Goal: Information Seeking & Learning: Learn about a topic

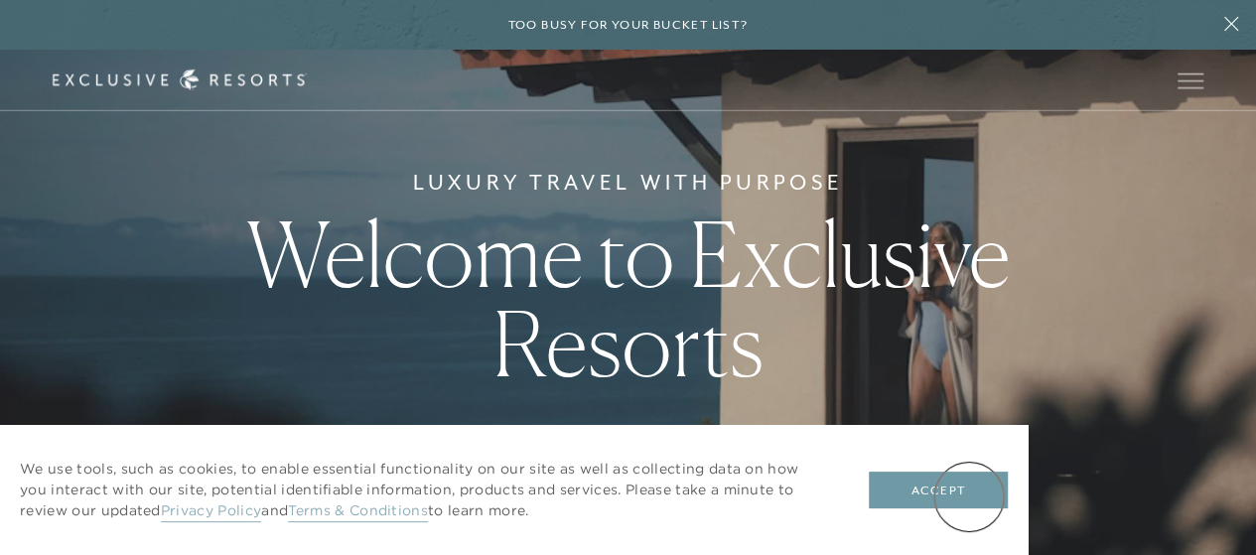
click at [969, 497] on button "Accept" at bounding box center [938, 491] width 139 height 38
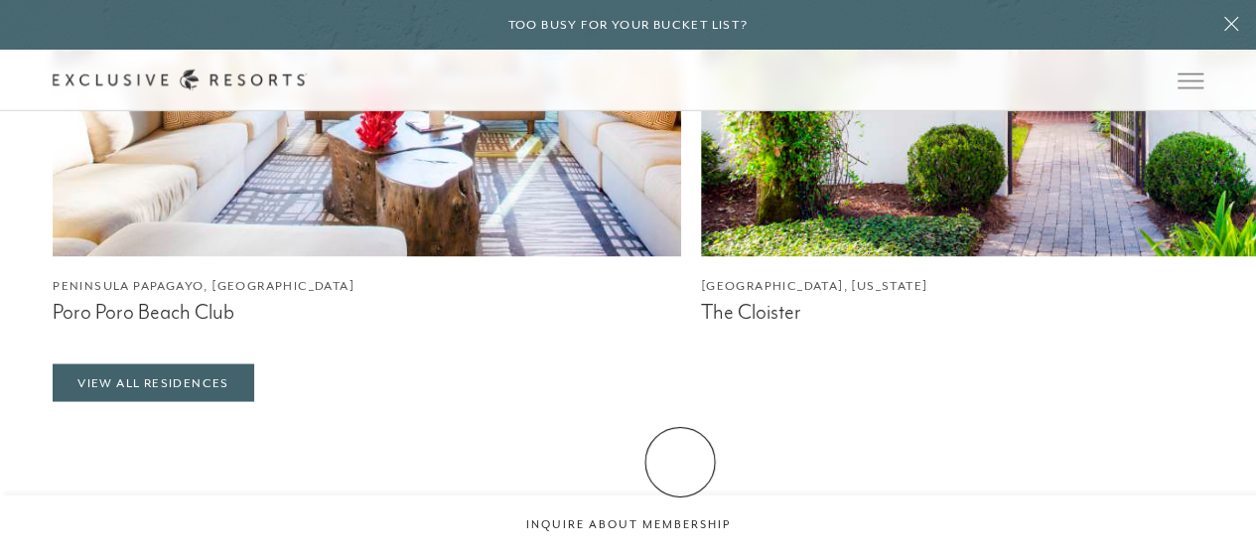
scroll to position [1788, 0]
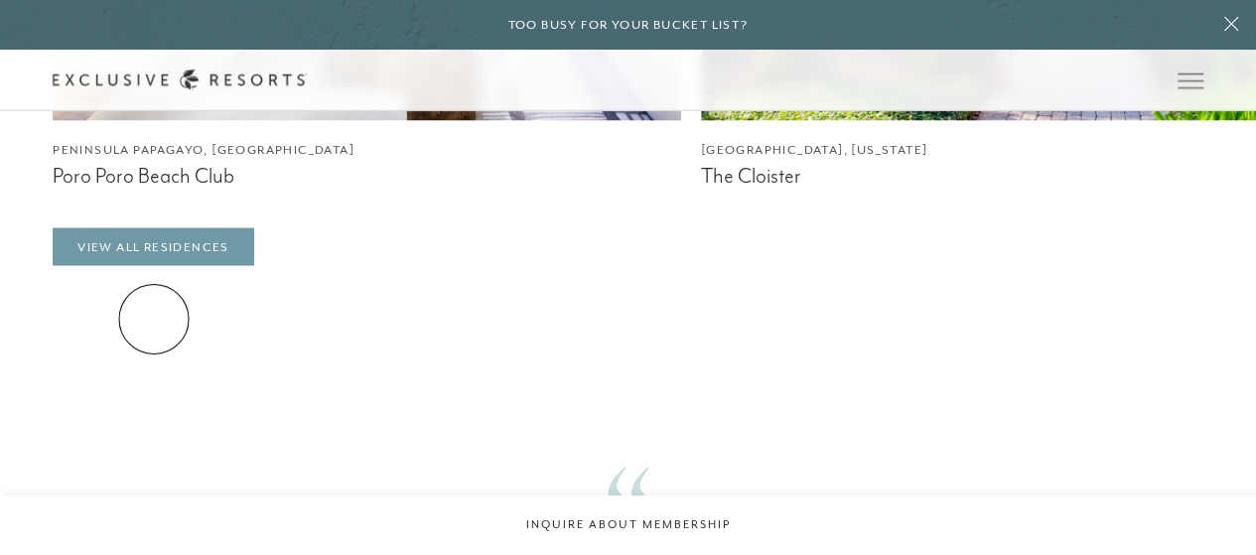
click at [154, 265] on link "View All Residences" at bounding box center [154, 246] width 202 height 38
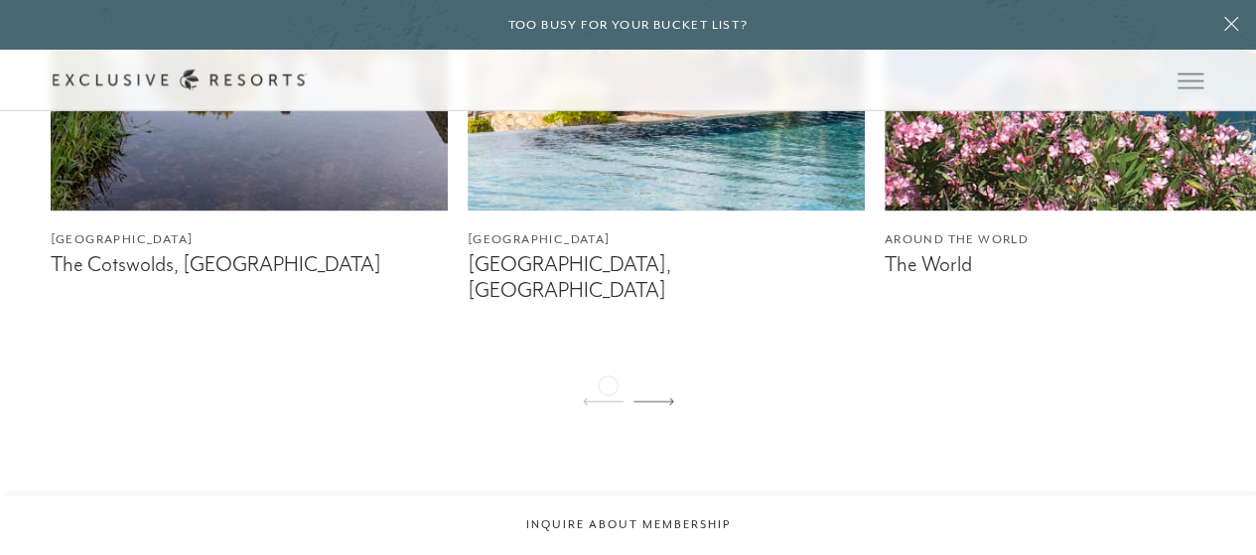
scroll to position [1589, 0]
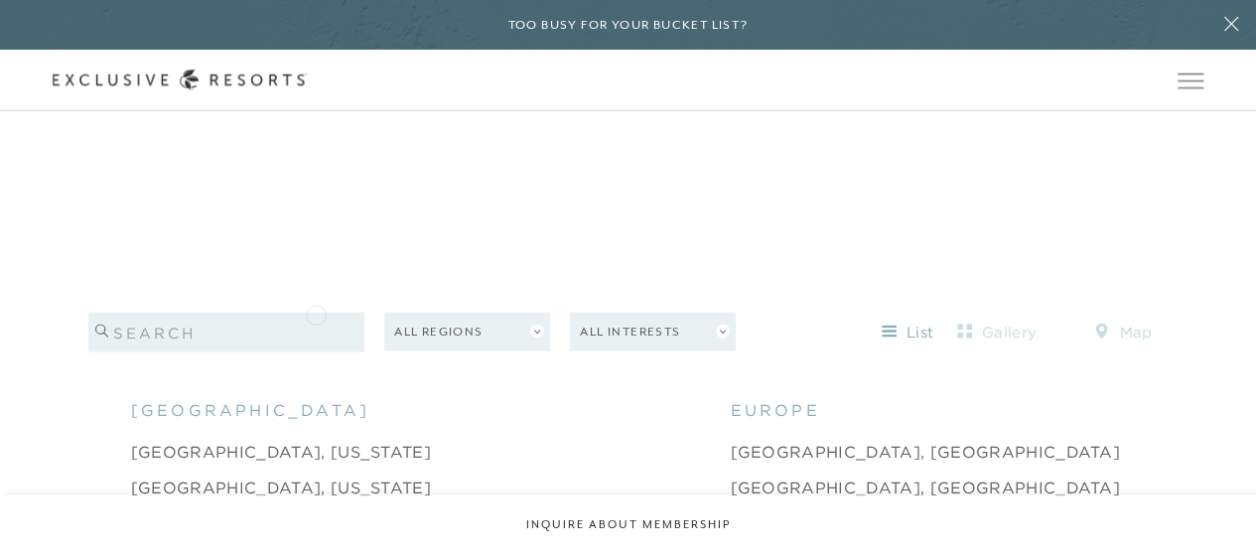
click at [316, 313] on input "search" at bounding box center [226, 332] width 277 height 40
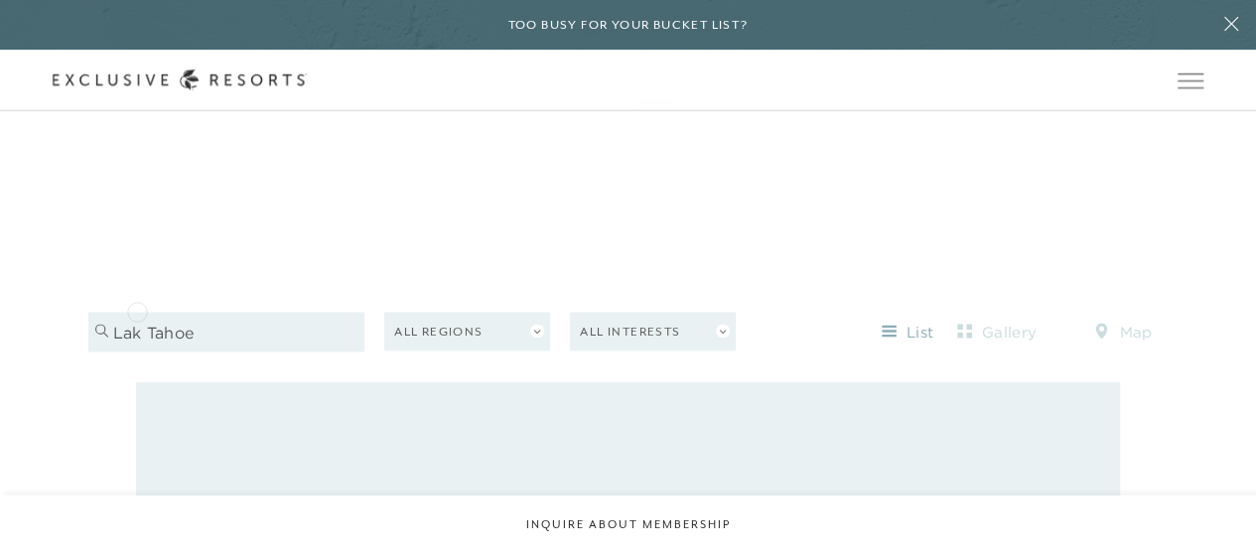
click at [137, 312] on input "lak tahoe" at bounding box center [226, 332] width 277 height 40
type input "lake tahoe"
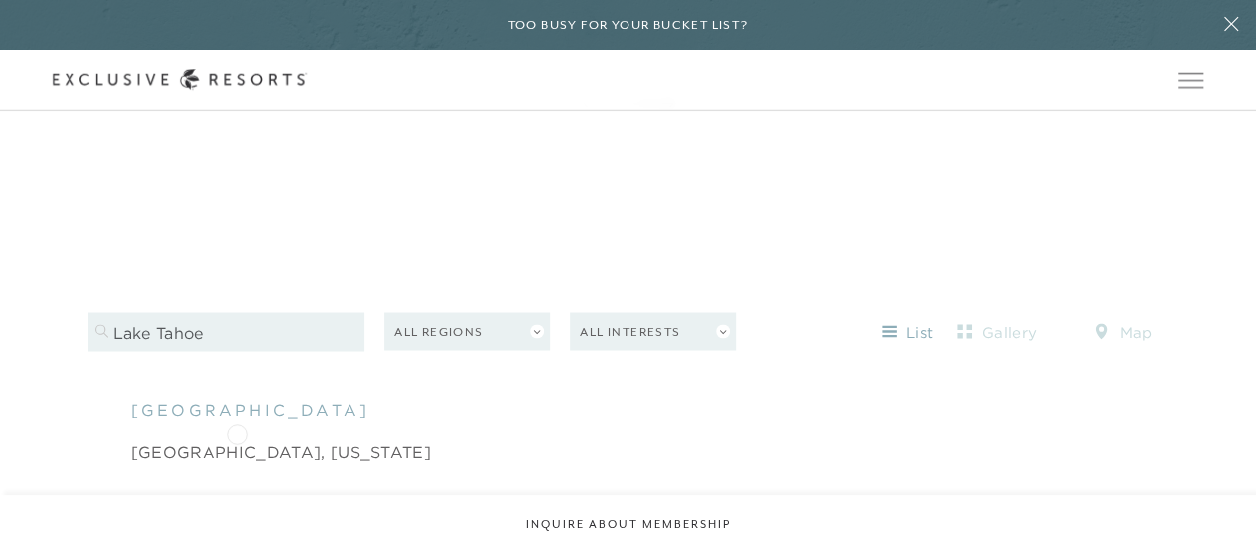
click at [237, 439] on link "[GEOGRAPHIC_DATA], [US_STATE]" at bounding box center [281, 451] width 300 height 24
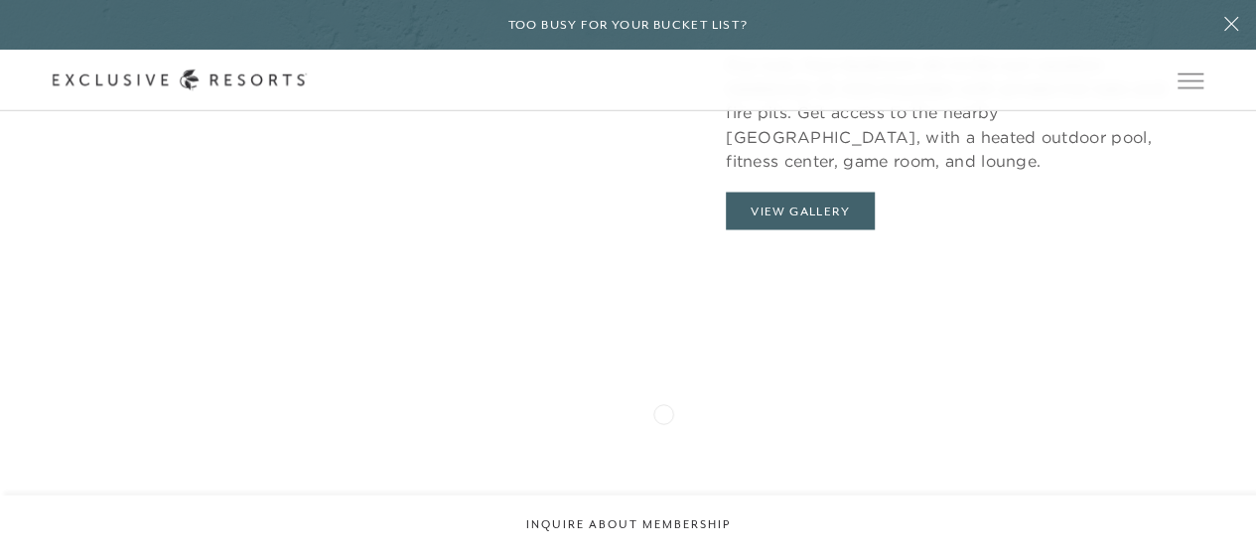
scroll to position [1788, 0]
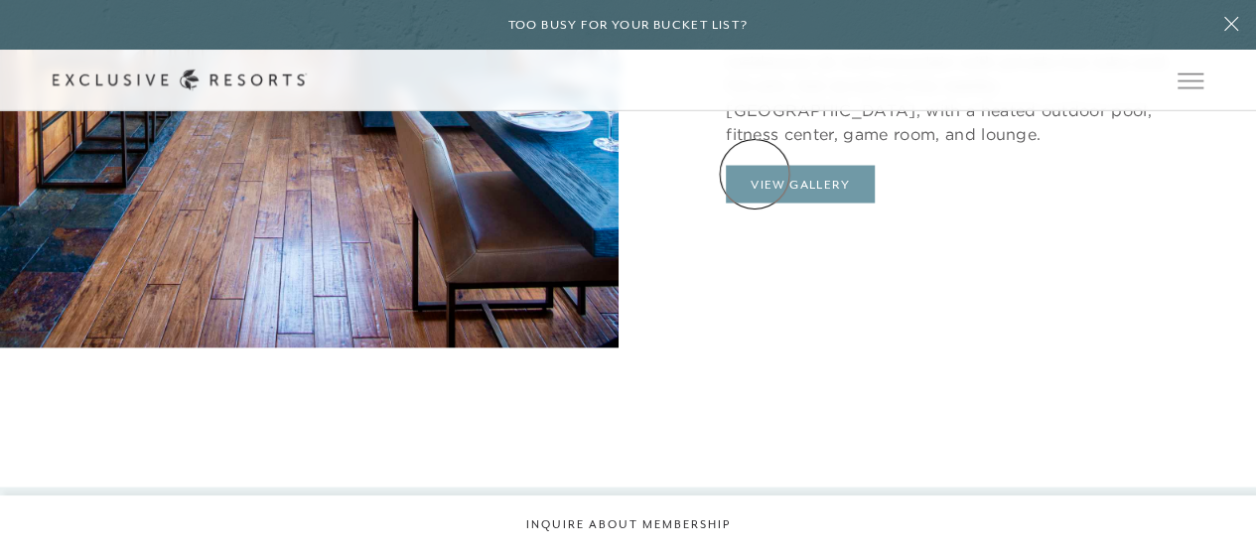
click at [755, 174] on button "View Gallery" at bounding box center [800, 184] width 149 height 38
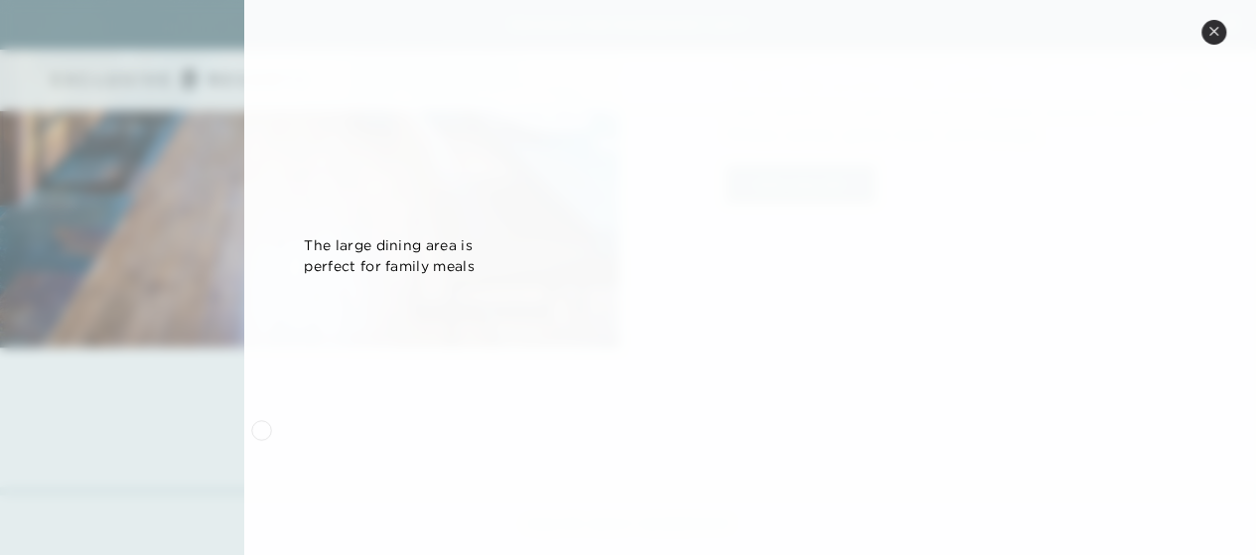
scroll to position [894, 0]
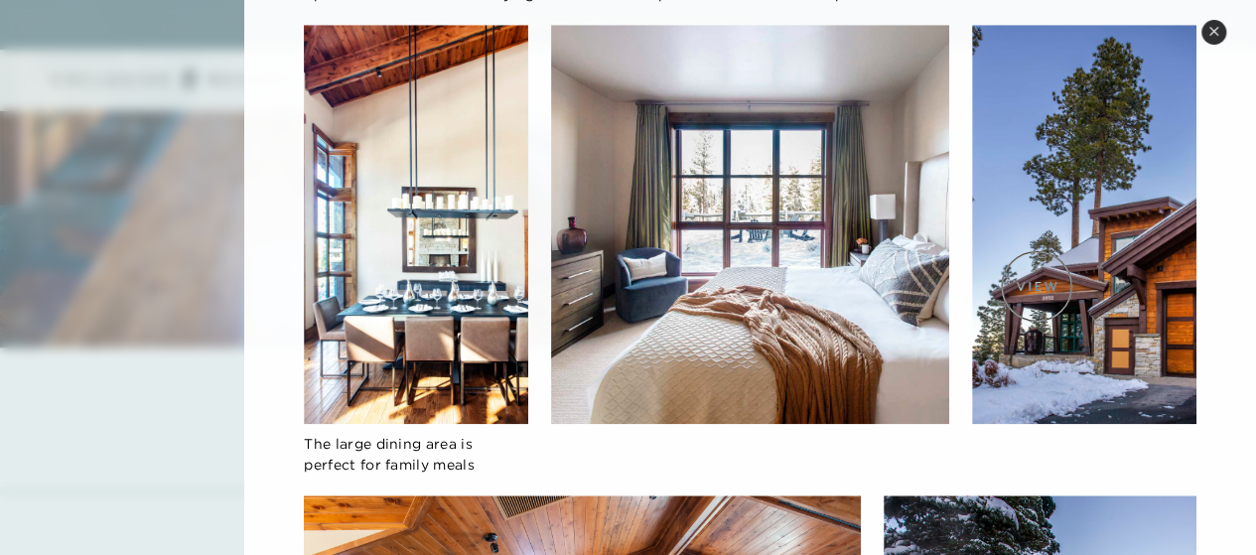
click at [1037, 286] on img at bounding box center [1084, 224] width 224 height 399
drag, startPoint x: 1087, startPoint y: 295, endPoint x: 342, endPoint y: 344, distance: 747.4
click at [288, 347] on div "[GEOGRAPHIC_DATA], [US_STATE][GEOGRAPHIC_DATA] Our luxe, four-bedroom ski-in/sk…" at bounding box center [750, 395] width 1012 height 2579
click at [1069, 261] on img at bounding box center [1084, 224] width 224 height 399
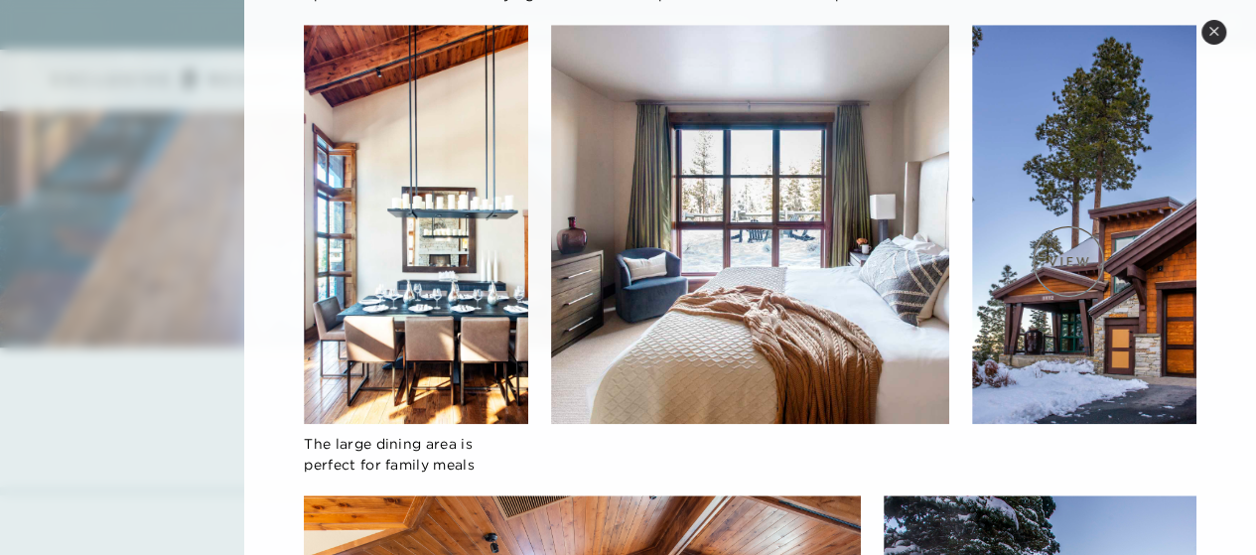
click at [1069, 261] on img at bounding box center [1084, 224] width 224 height 399
click at [918, 453] on div at bounding box center [750, 260] width 399 height 471
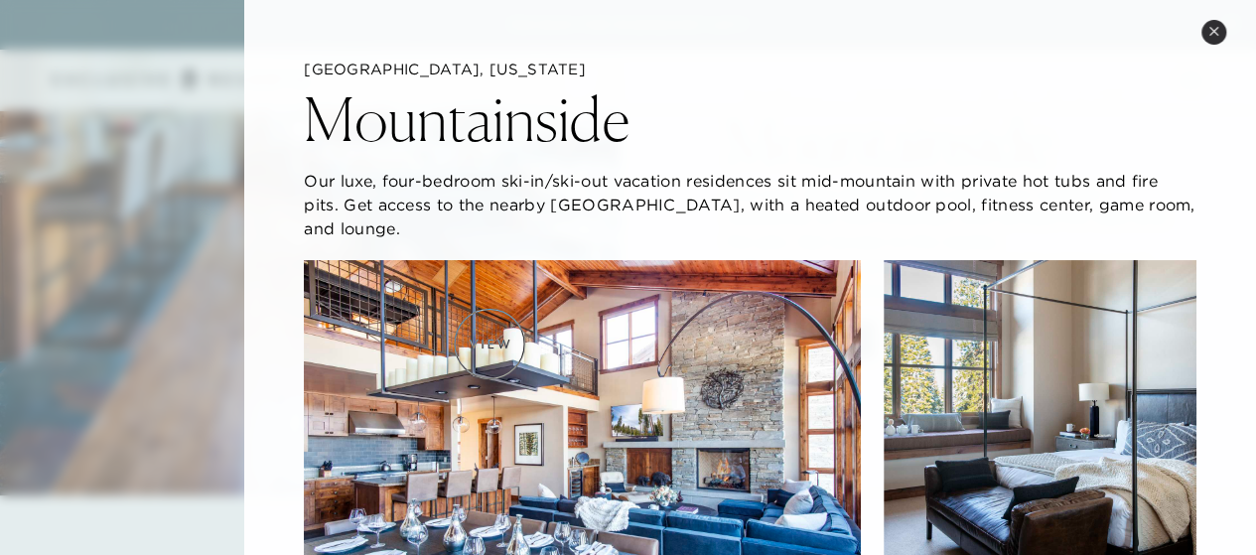
scroll to position [1490, 0]
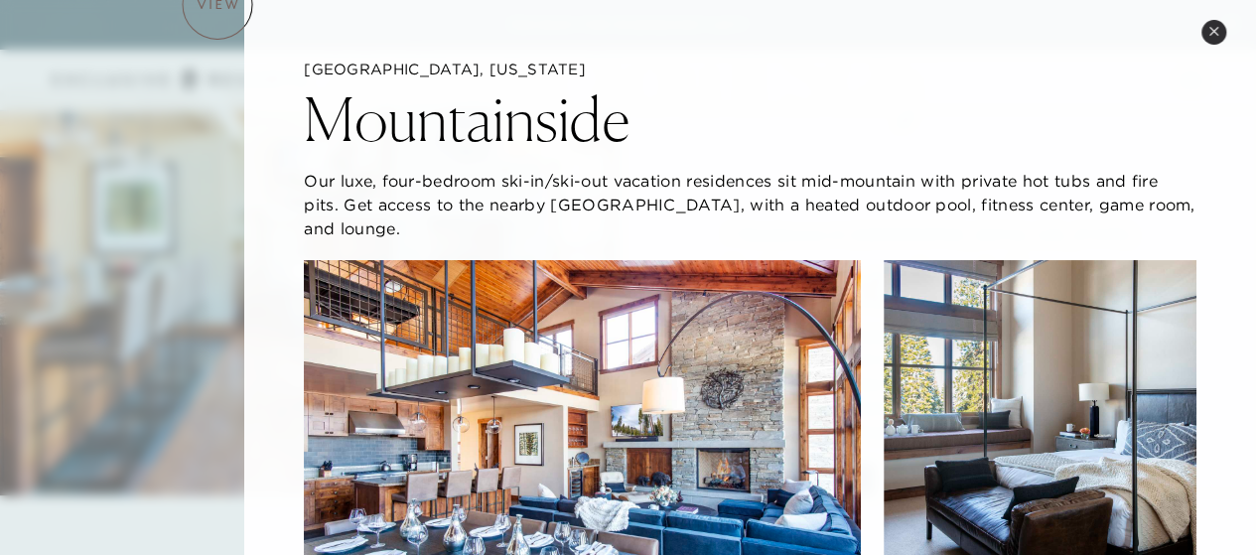
scroll to position [1589, 0]
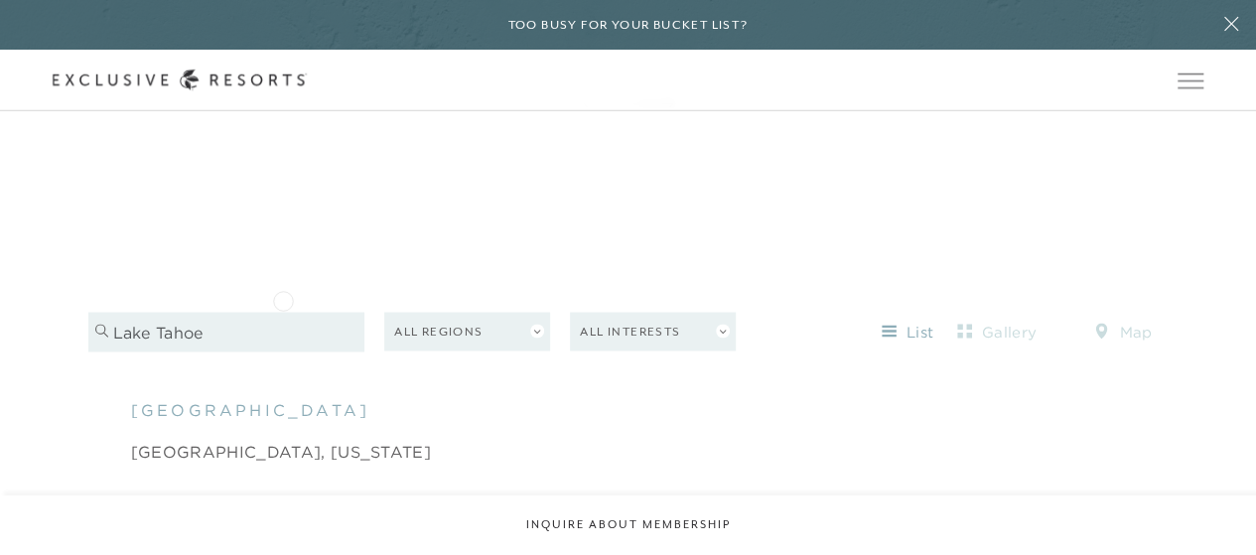
click at [283, 312] on input "lake tahoe" at bounding box center [226, 332] width 277 height 40
click at [360, 312] on input "lake tahoe" at bounding box center [226, 332] width 277 height 40
click at [353, 313] on input "lake tahoe" at bounding box center [226, 332] width 277 height 40
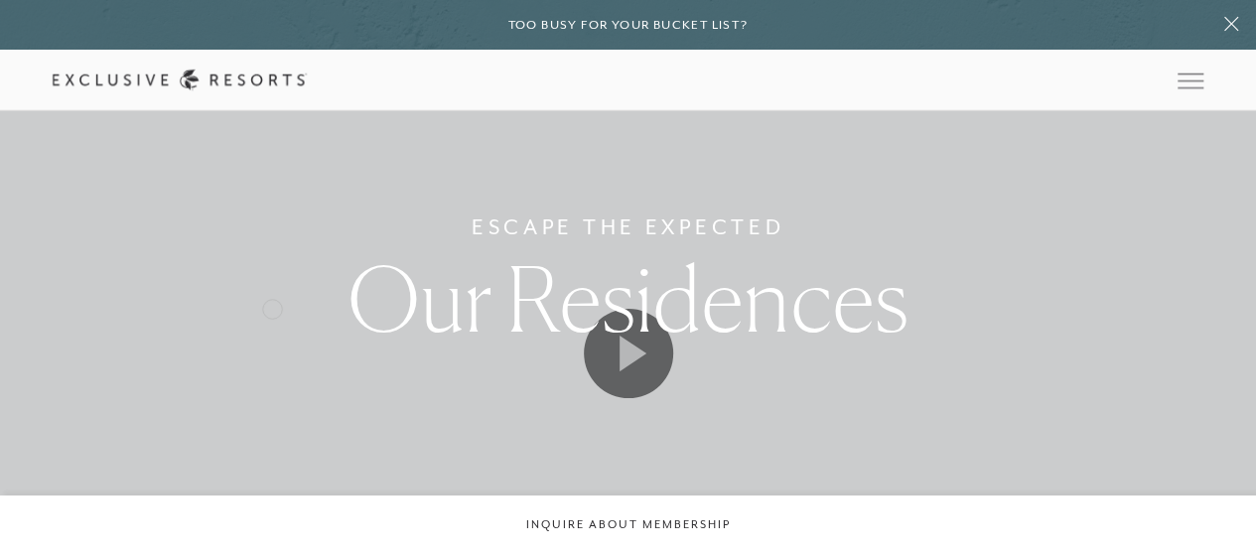
scroll to position [1351, 0]
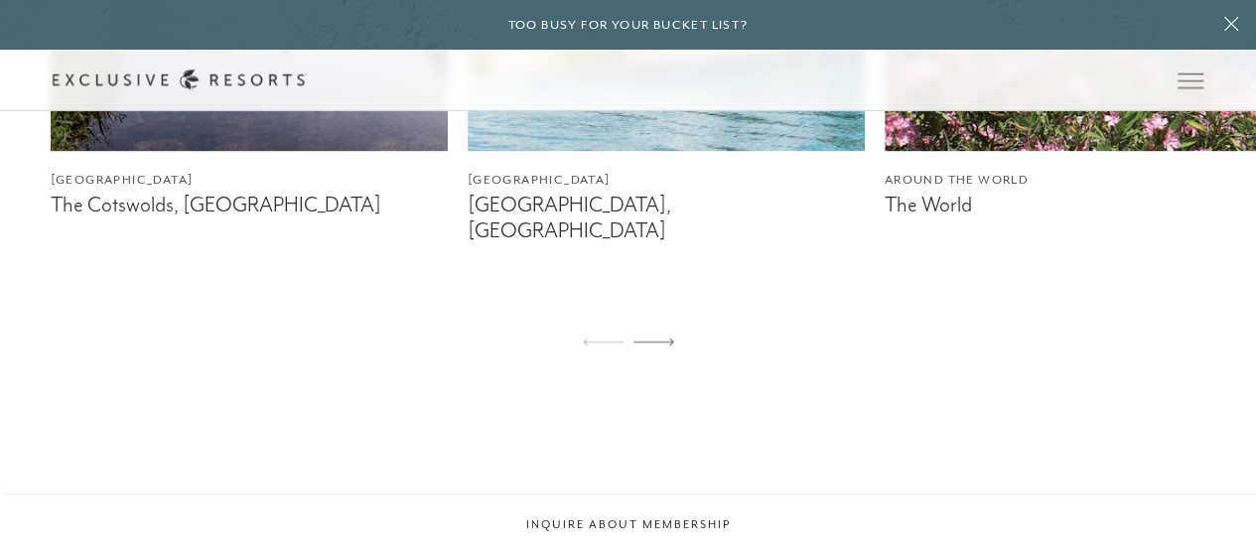
type input "steamboat springs"
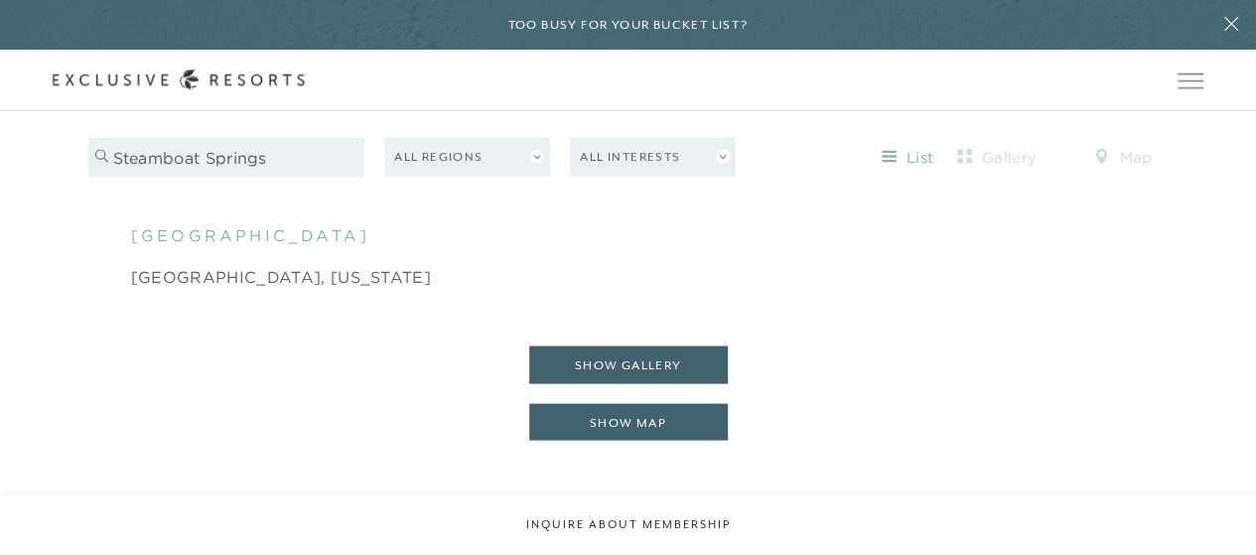
scroll to position [1649, 0]
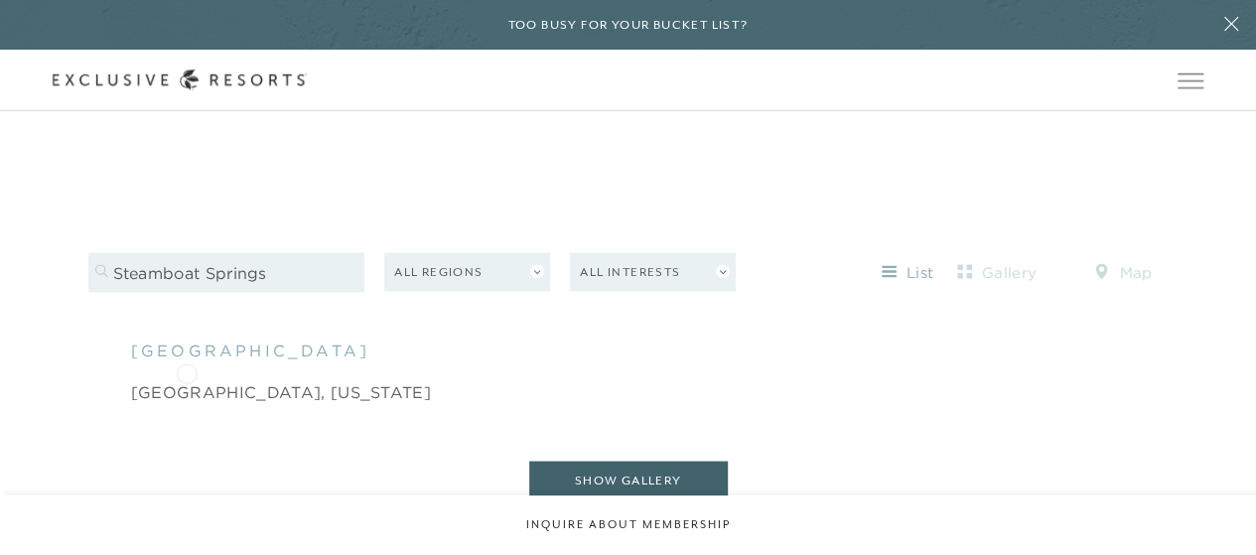
click at [187, 379] on link "[GEOGRAPHIC_DATA], [US_STATE]" at bounding box center [281, 391] width 300 height 24
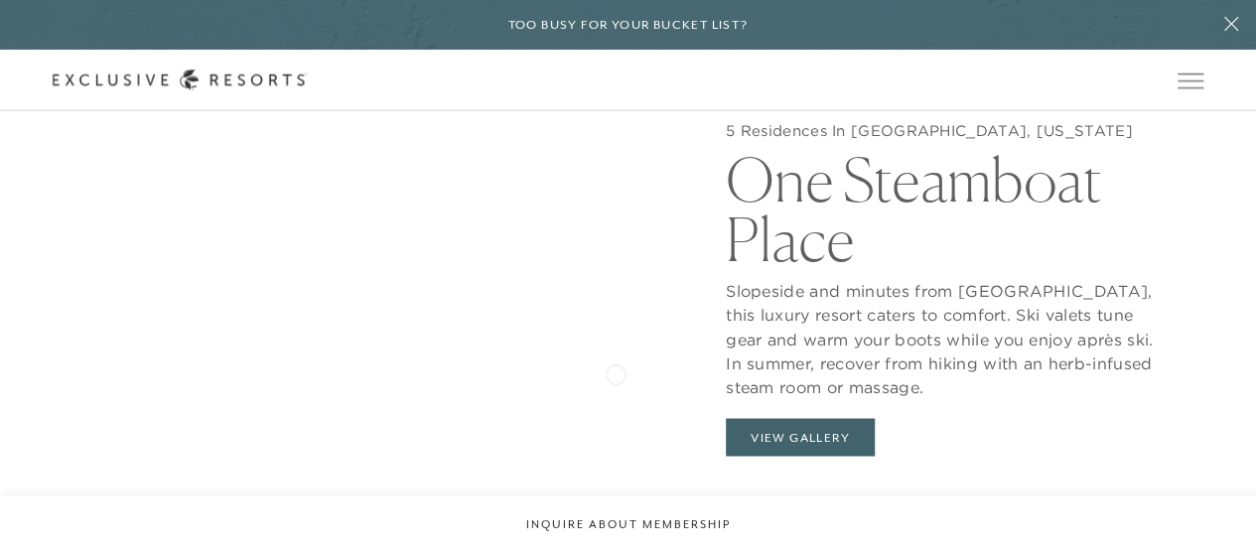
scroll to position [1688, 0]
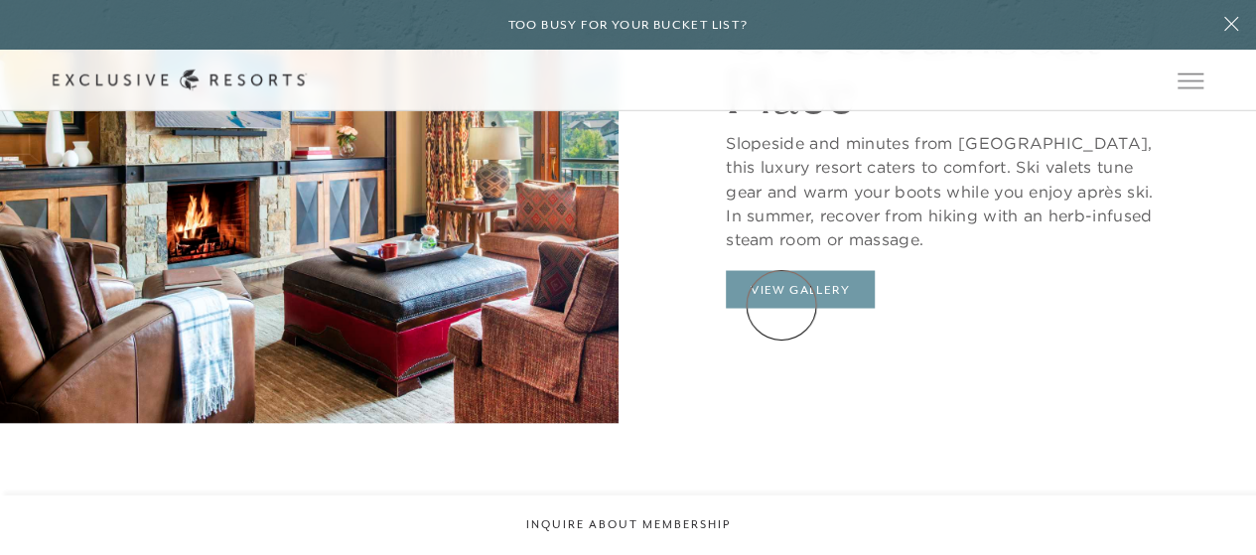
click at [782, 305] on button "View Gallery" at bounding box center [800, 289] width 149 height 38
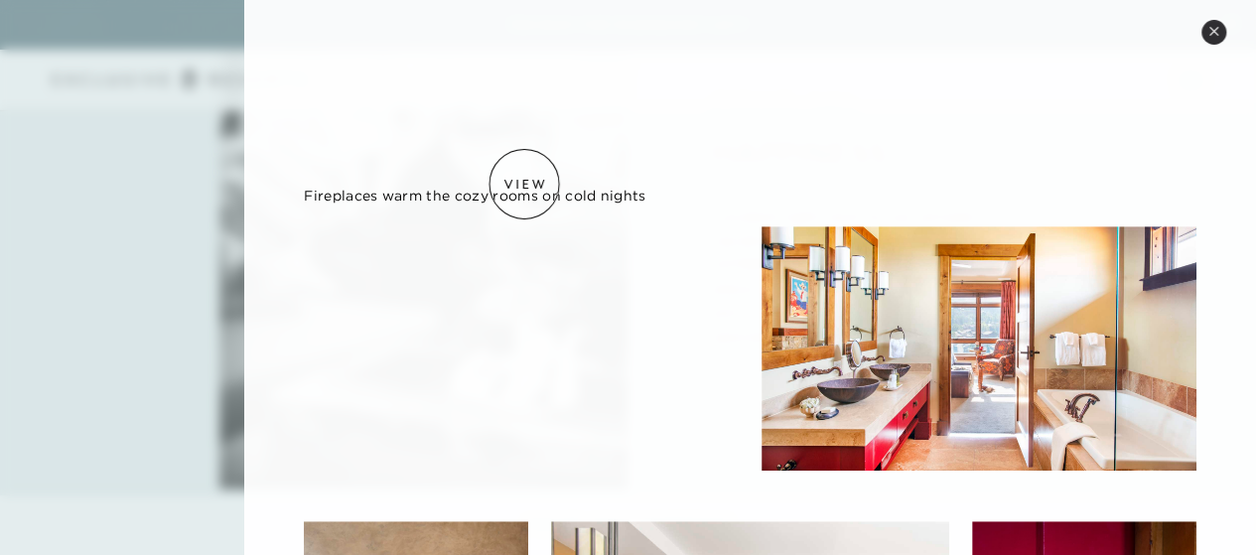
scroll to position [0, 0]
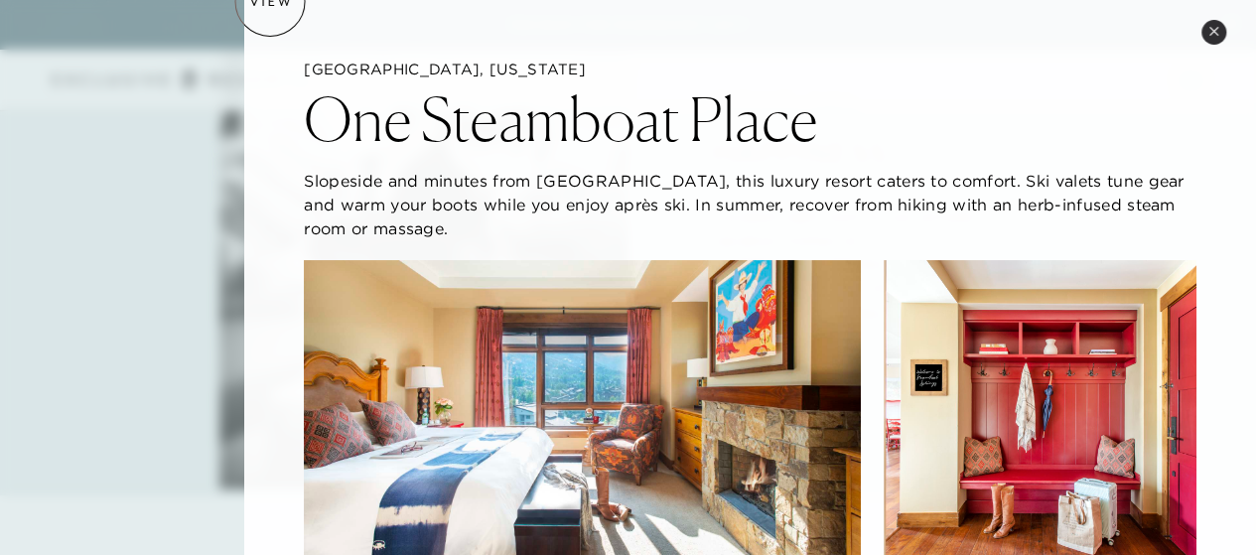
scroll to position [1649, 0]
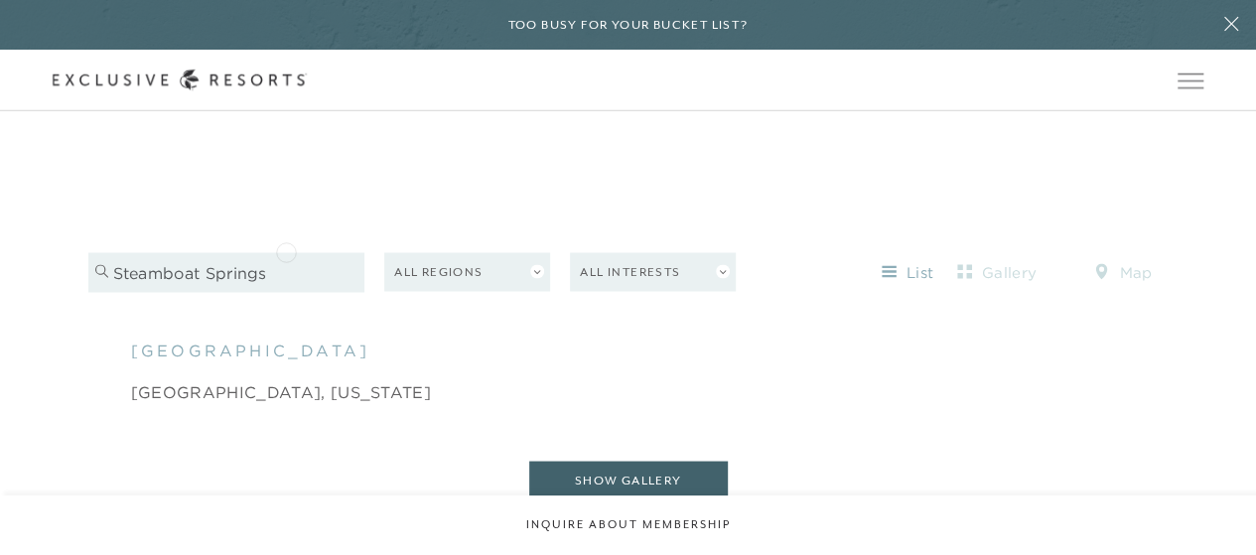
click at [286, 252] on input "steamboat springs" at bounding box center [226, 272] width 277 height 40
drag, startPoint x: 286, startPoint y: 250, endPoint x: 139, endPoint y: 224, distance: 149.2
click at [139, 224] on div "Filters 1 steamboat springs All Regions All Interests list gallery map" at bounding box center [628, 265] width 1080 height 114
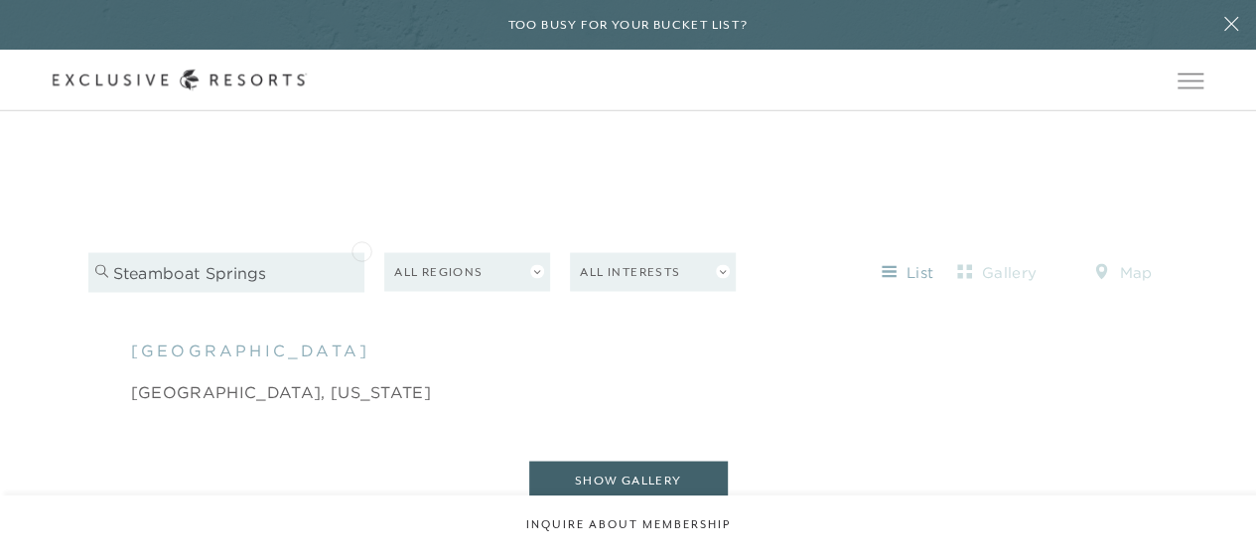
click at [361, 252] on input "steamboat springs" at bounding box center [226, 272] width 277 height 40
click at [351, 252] on input "steamboat springs" at bounding box center [226, 272] width 277 height 40
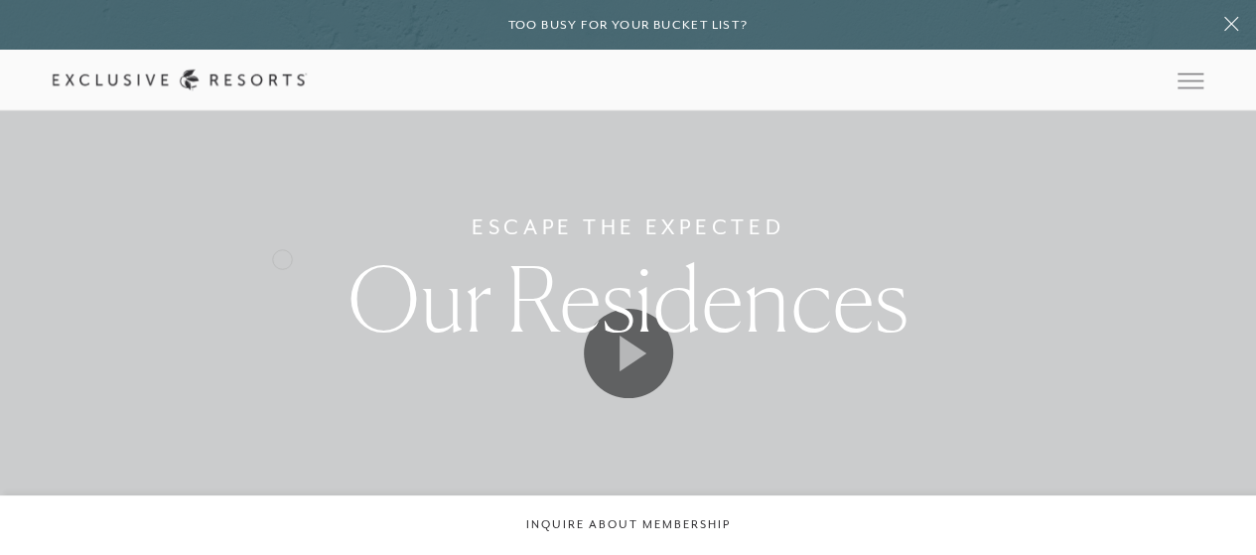
scroll to position [1351, 0]
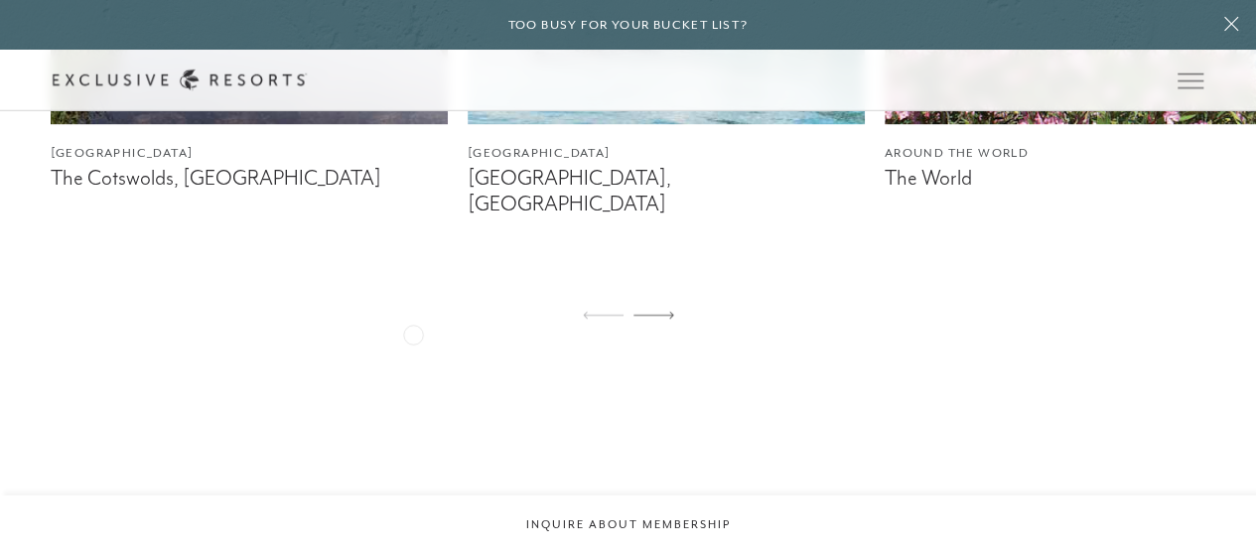
scroll to position [1649, 0]
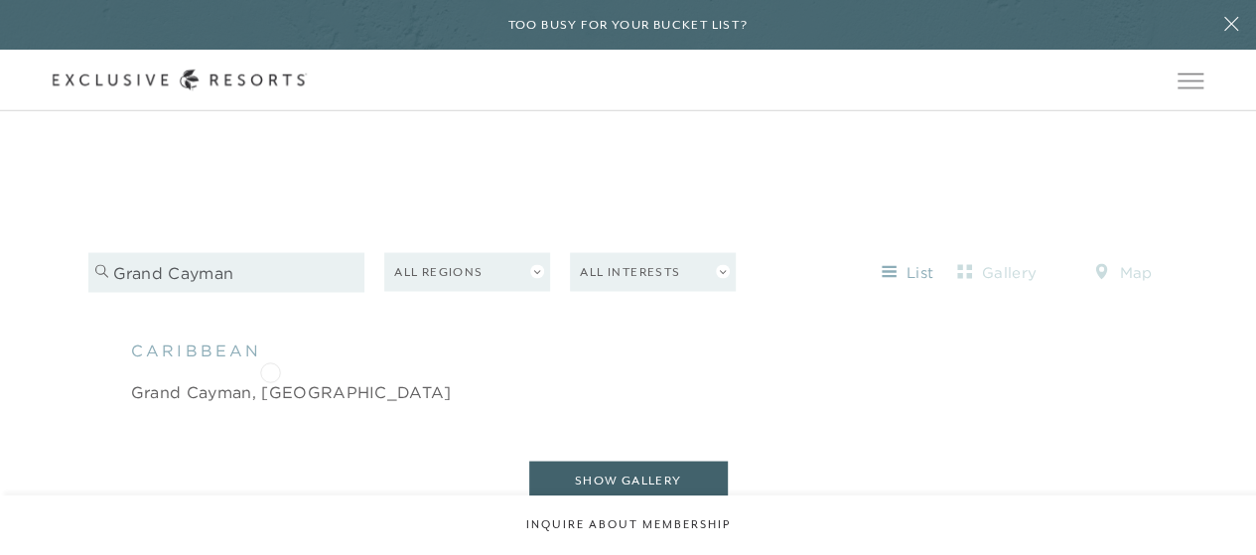
type input "grand cayman"
click at [270, 379] on link "Grand Cayman, [GEOGRAPHIC_DATA]" at bounding box center [291, 391] width 321 height 24
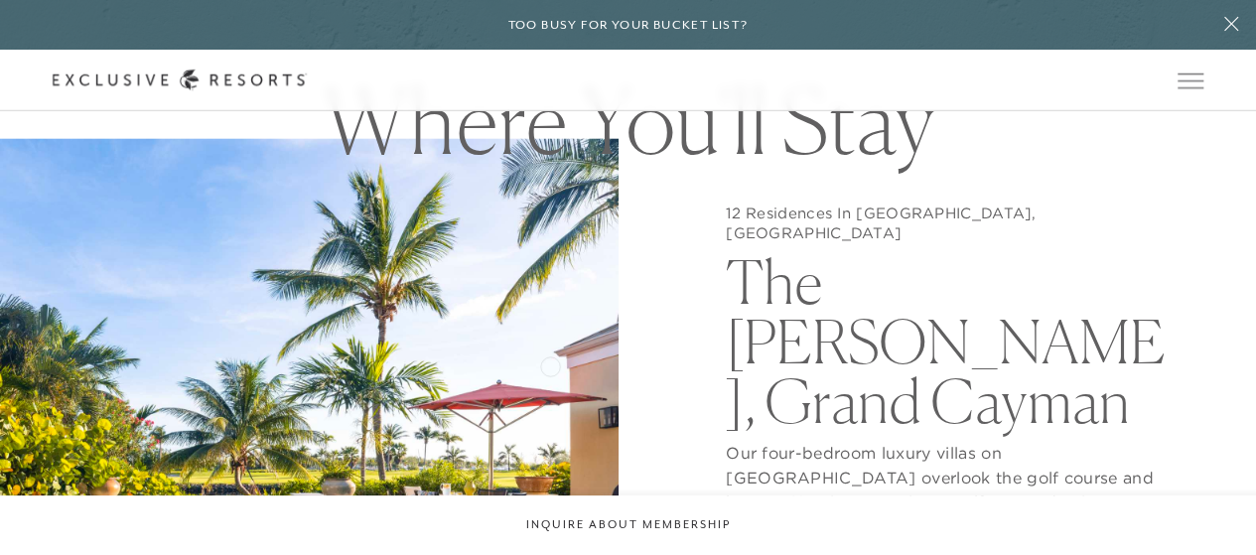
scroll to position [1589, 0]
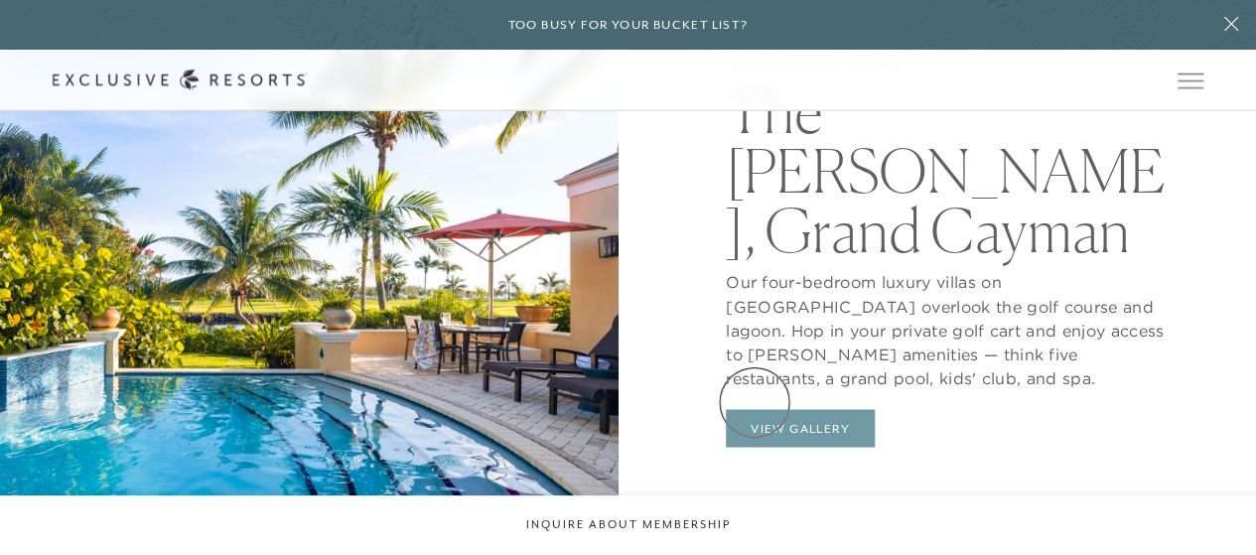
click at [755, 409] on button "View Gallery" at bounding box center [800, 428] width 149 height 38
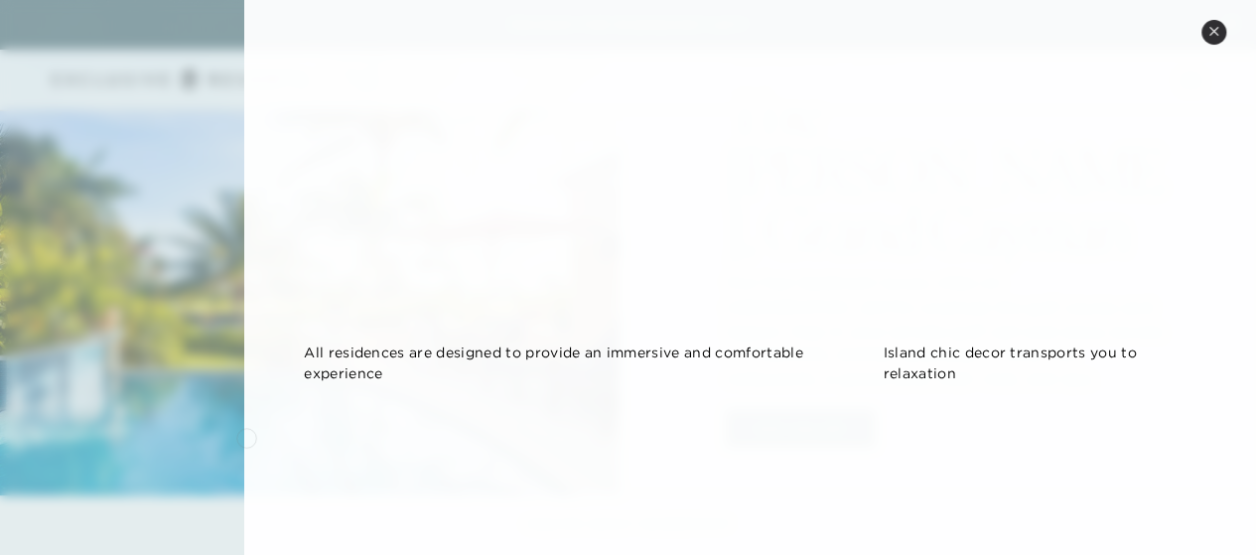
scroll to position [1490, 0]
